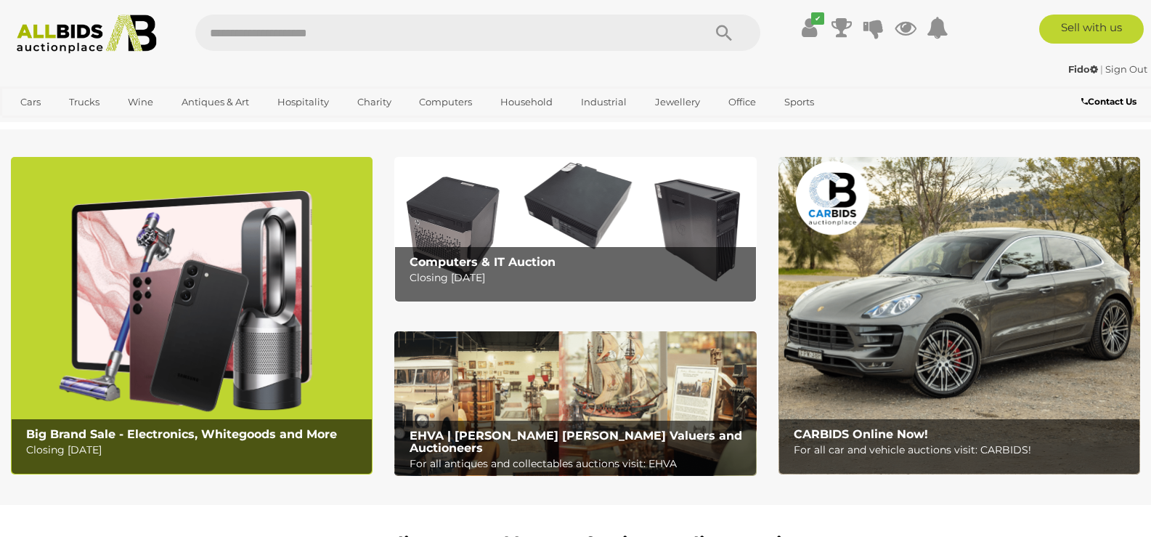
click at [225, 34] on input "text" at bounding box center [441, 33] width 493 height 36
type input "**********"
click at [723, 33] on icon "Search" at bounding box center [724, 34] width 16 height 22
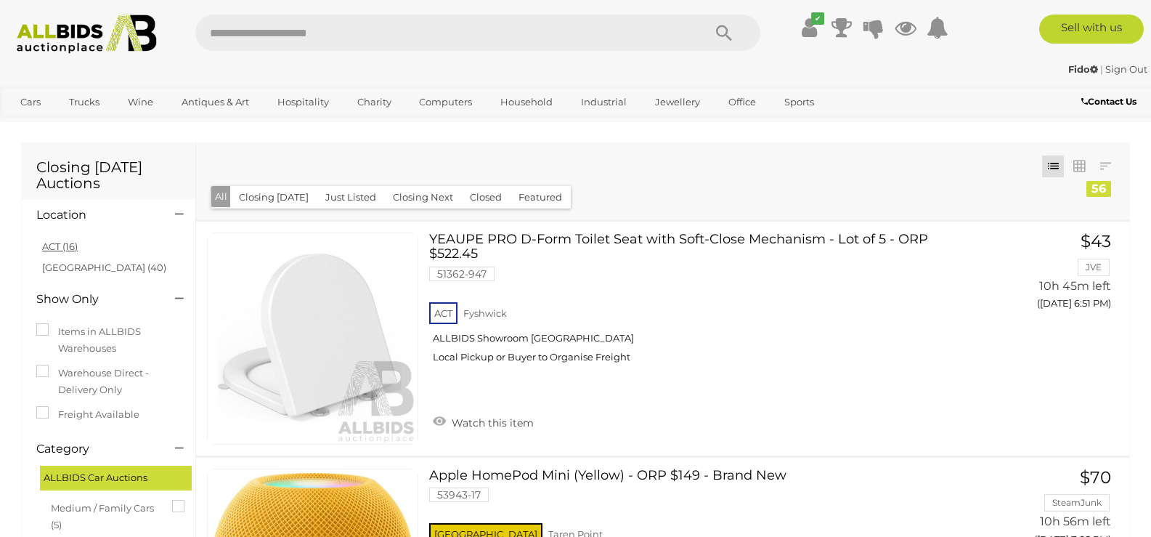
click at [50, 245] on link "ACT (16)" at bounding box center [60, 246] width 36 height 12
